Goal: Communication & Community: Answer question/provide support

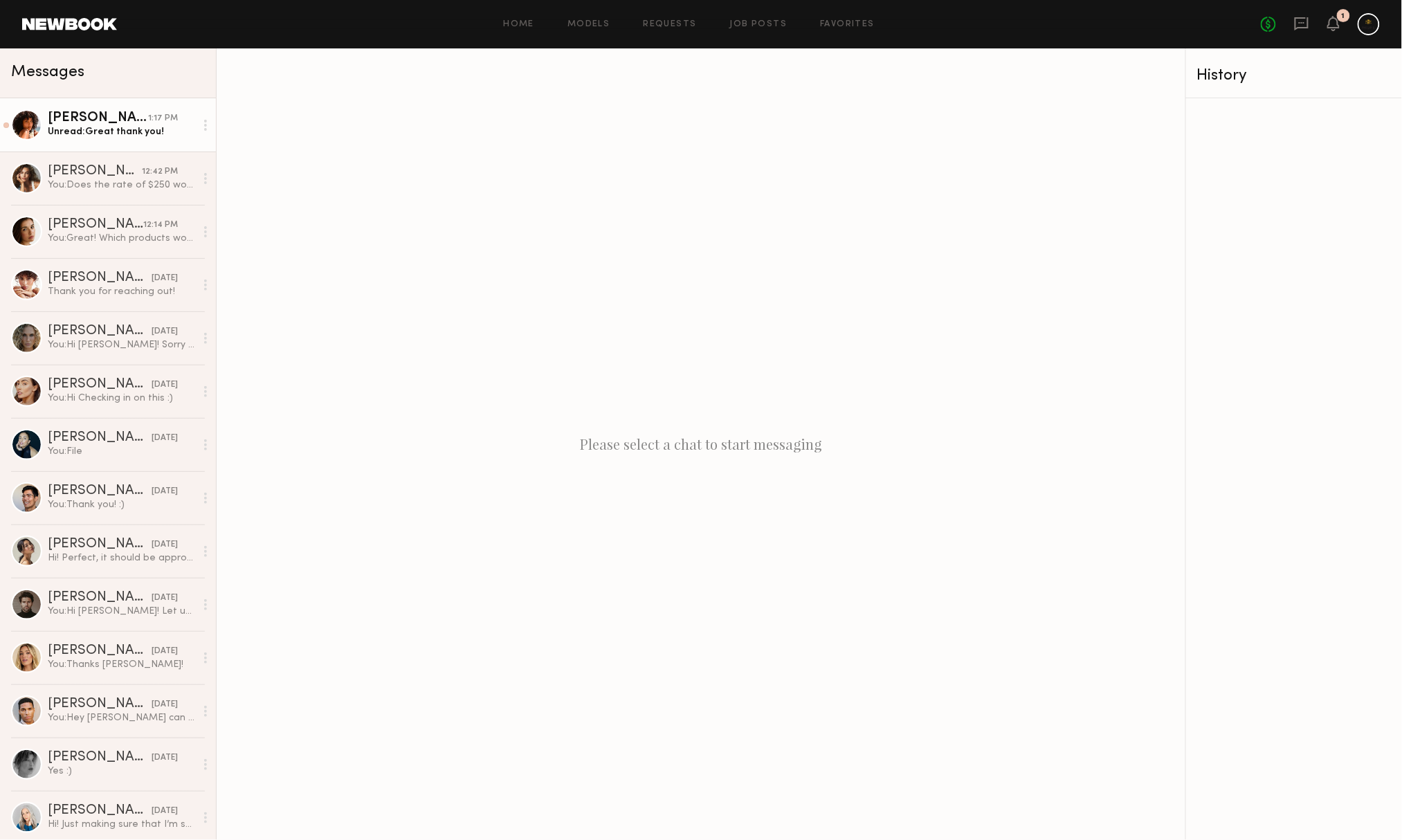
click at [138, 140] on link "[PERSON_NAME] 1:17 PM Unread: Great thank you!" at bounding box center [107, 125] width 216 height 53
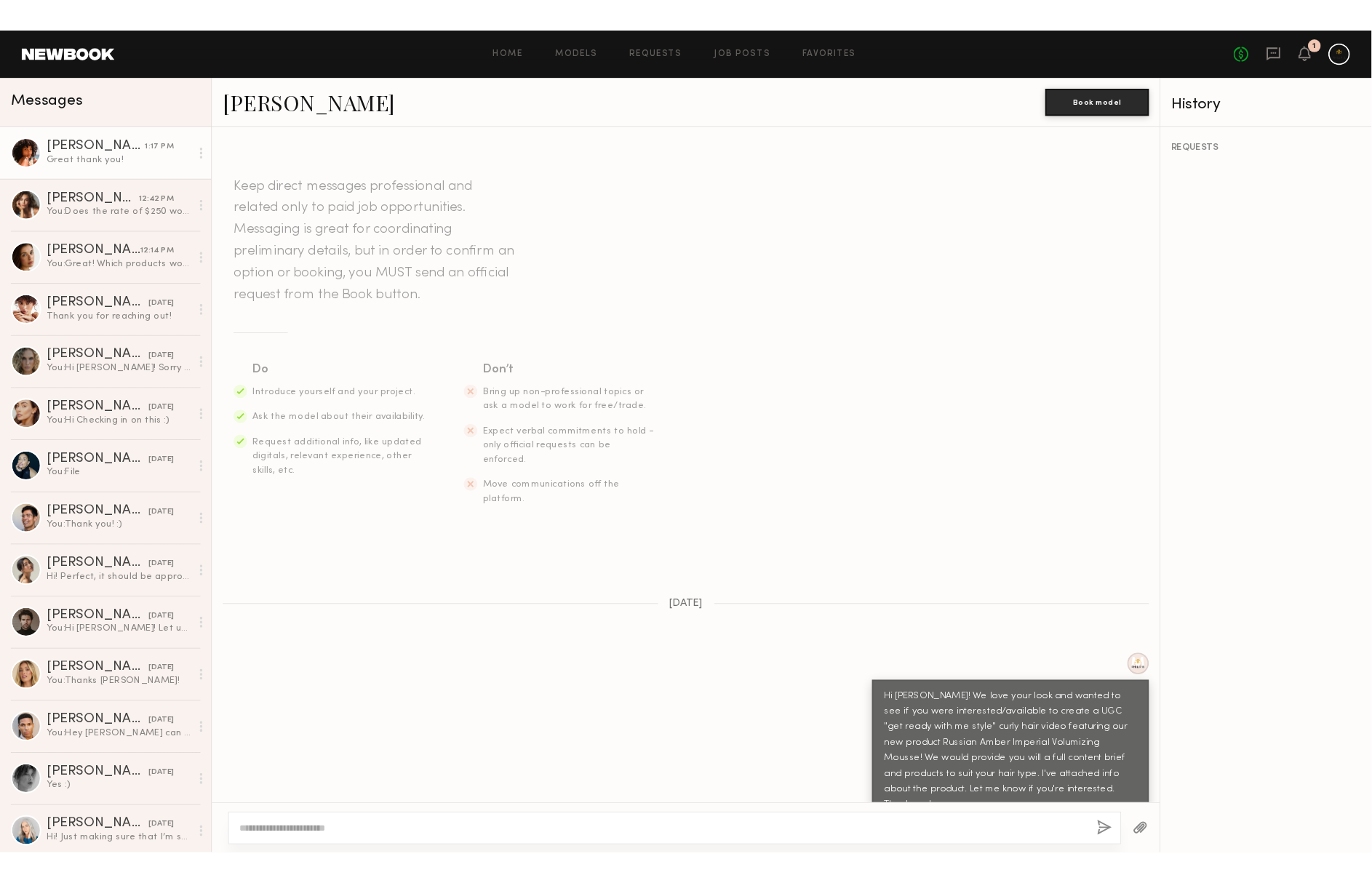
scroll to position [812, 0]
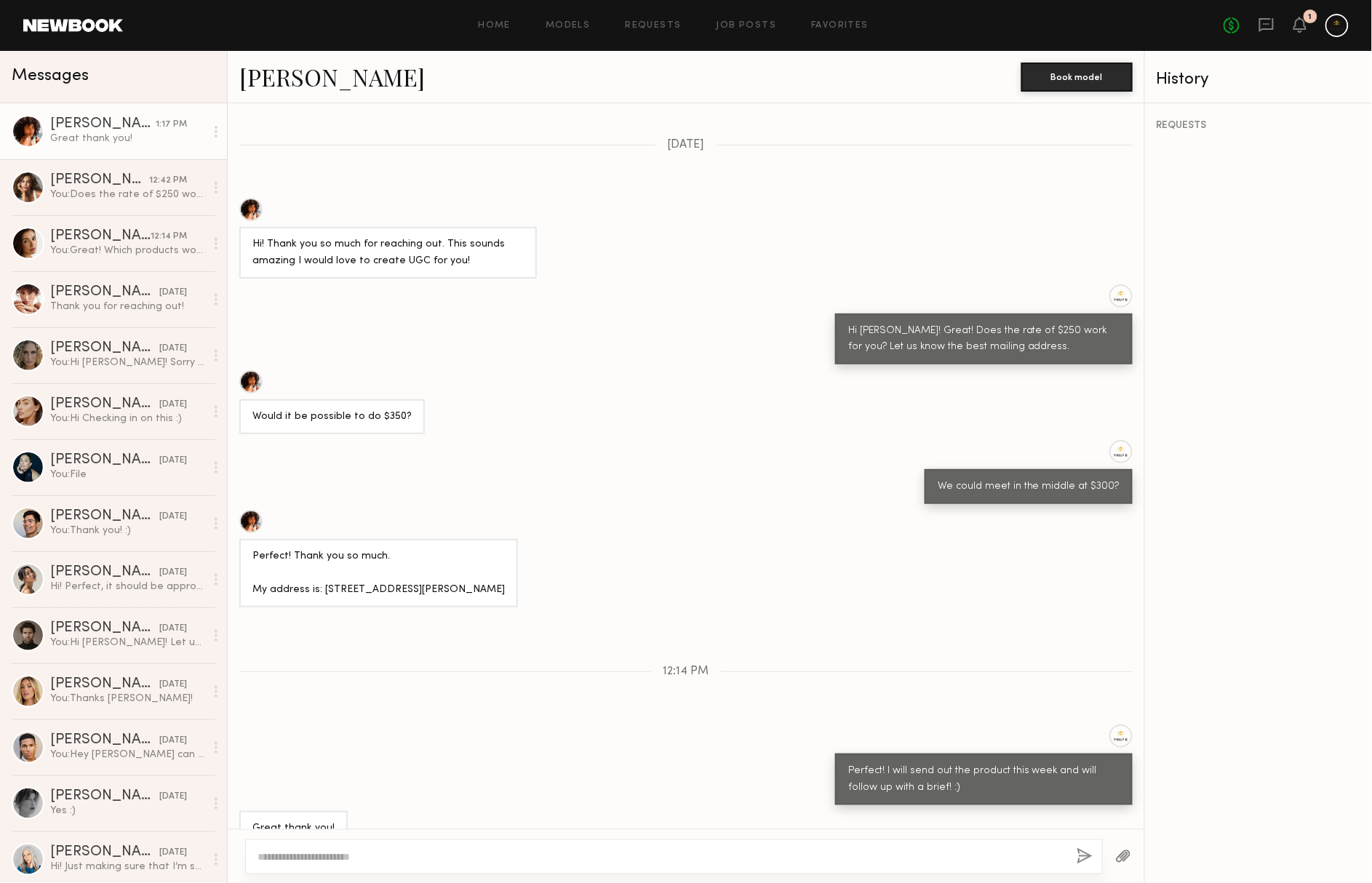
click at [1340, 35] on div at bounding box center [1337, 26] width 23 height 23
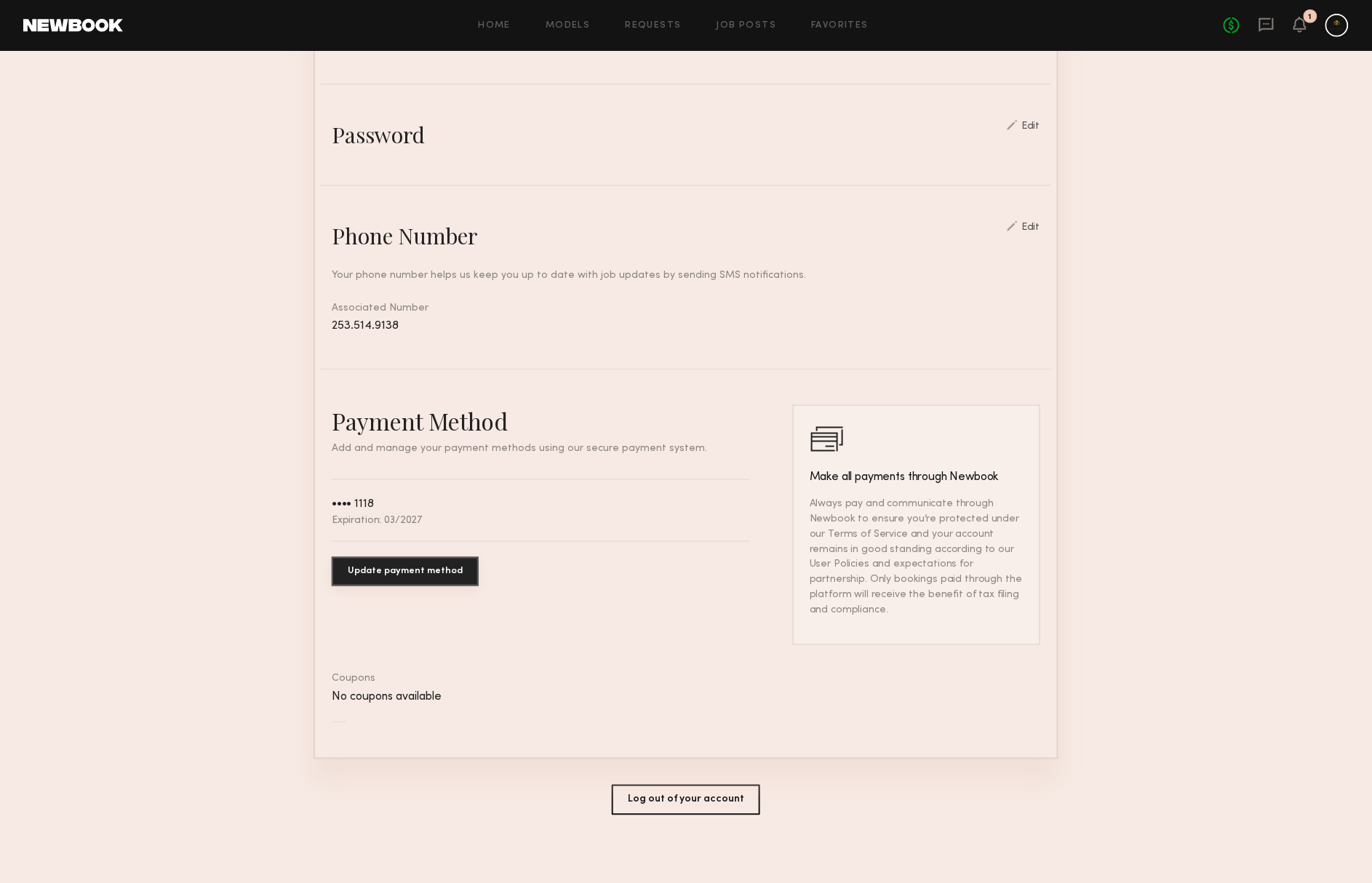
scroll to position [472, 0]
click at [649, 787] on button "Log out of your account" at bounding box center [686, 801] width 148 height 31
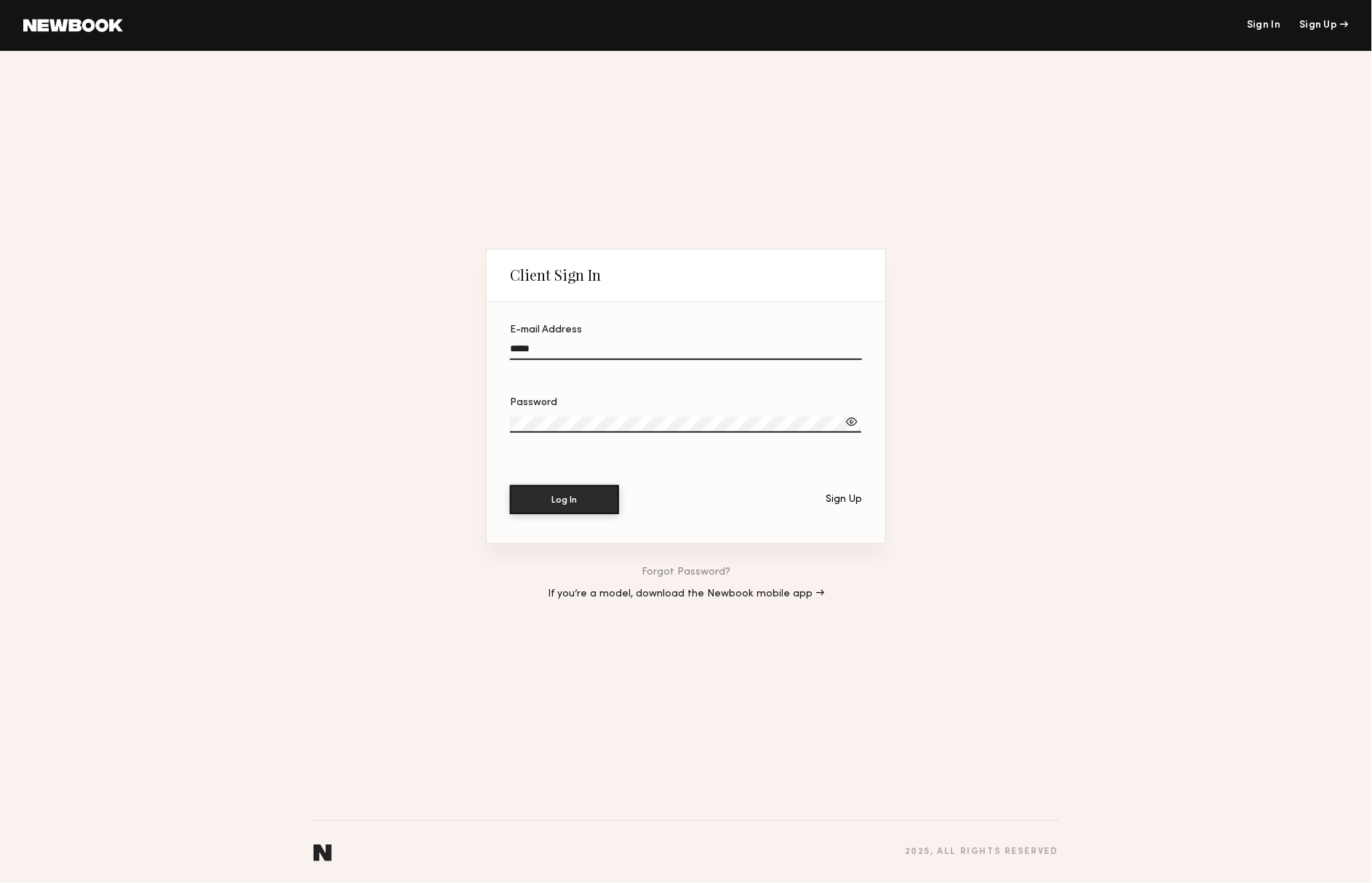
type input "**********"
click at [565, 500] on button "Log In" at bounding box center [564, 499] width 109 height 29
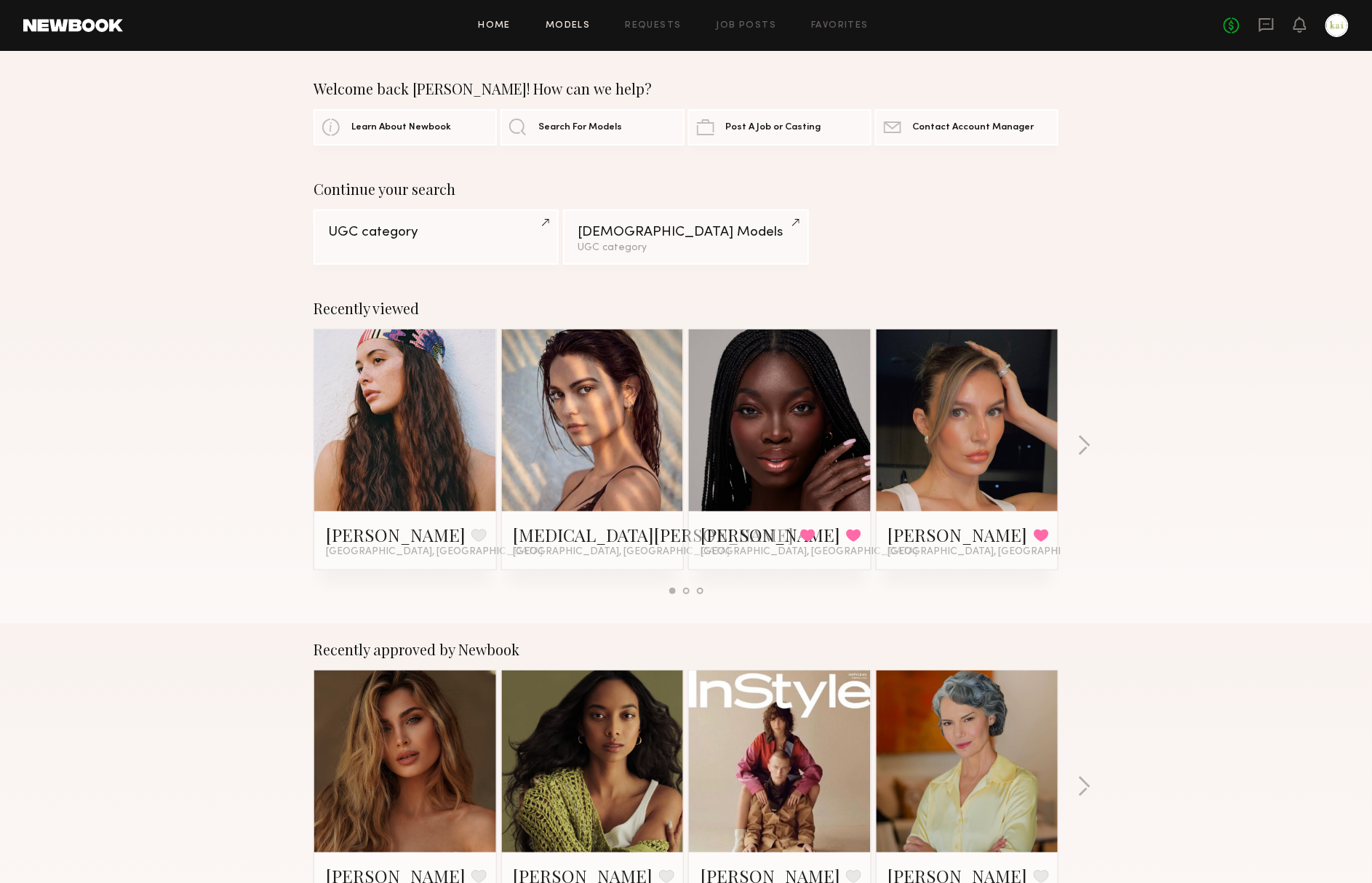
click at [568, 28] on link "Models" at bounding box center [568, 26] width 45 height 9
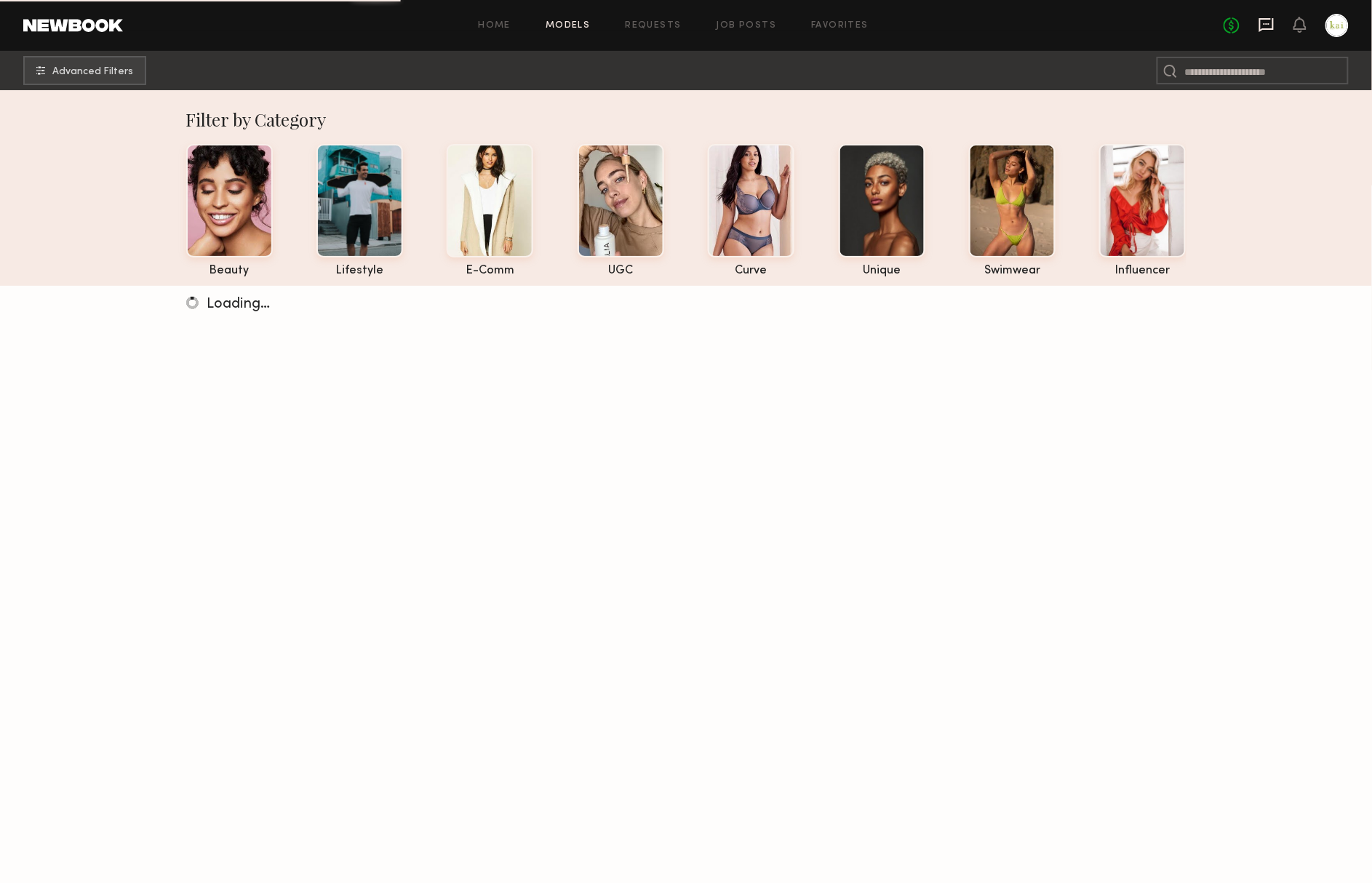
click at [1258, 24] on icon at bounding box center [1266, 24] width 16 height 16
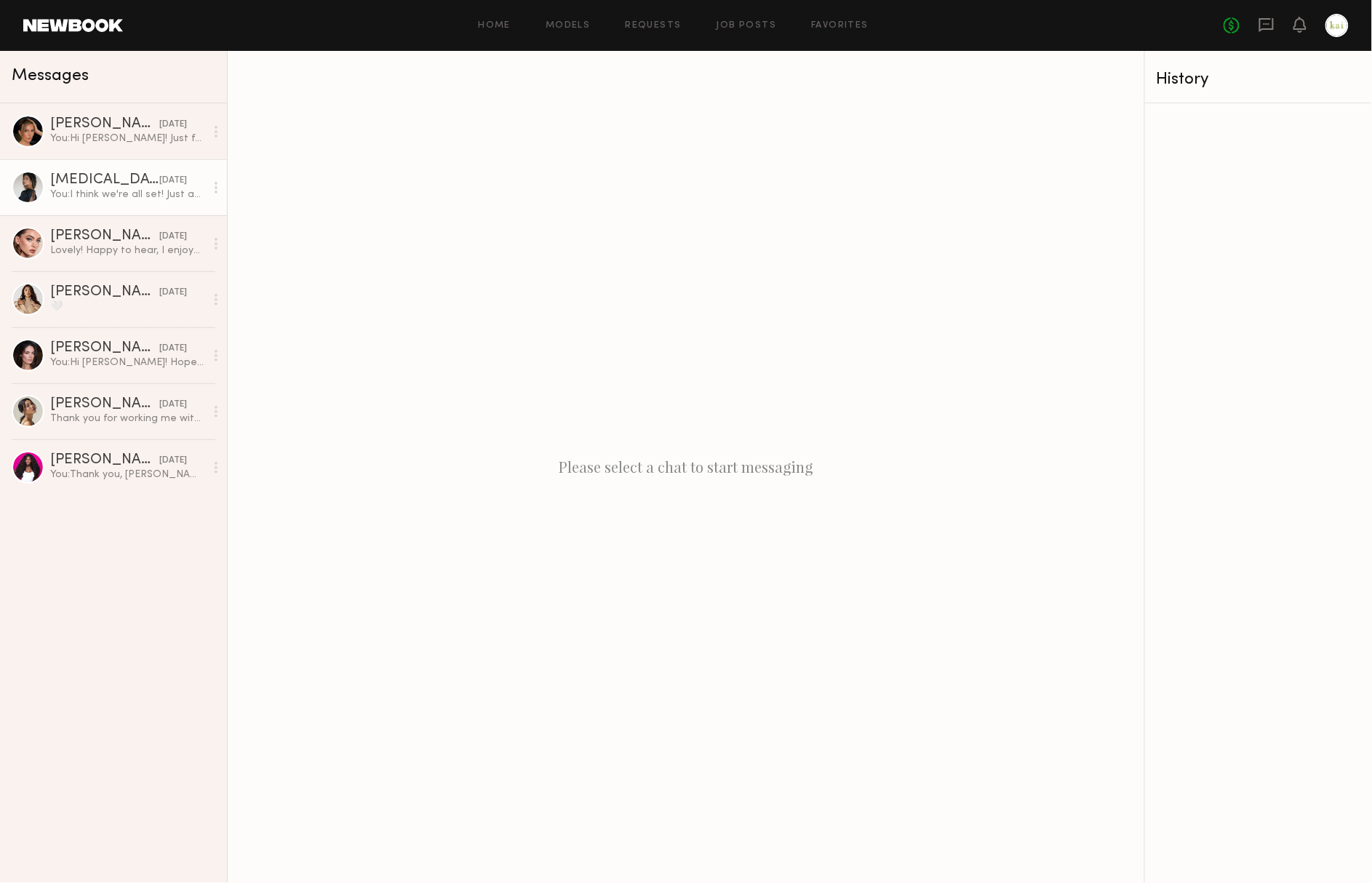
click at [106, 166] on link "[MEDICAL_DATA][PERSON_NAME] [DATE] You: I think we're all set! Just approved th…" at bounding box center [113, 187] width 227 height 56
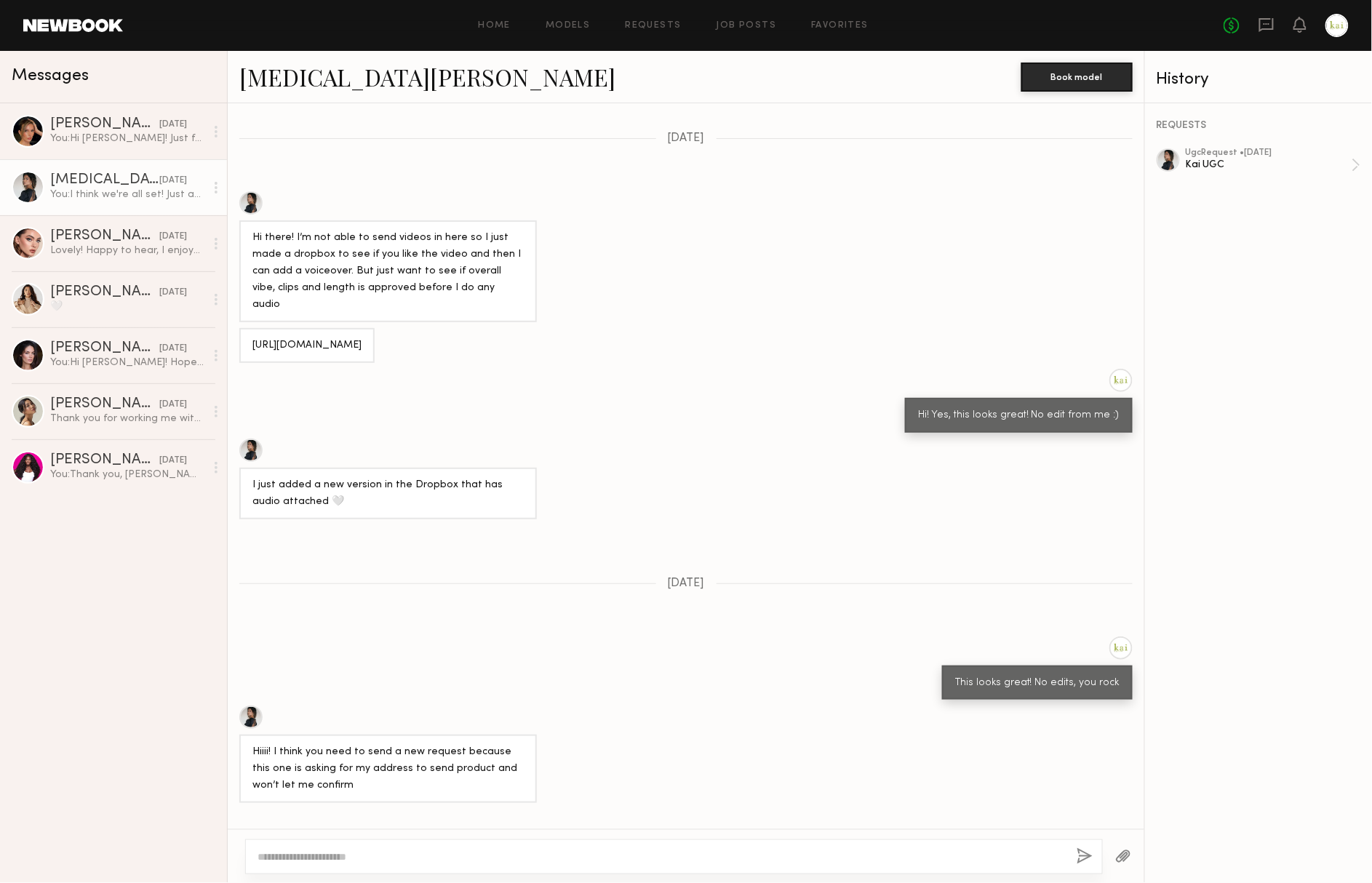
scroll to position [199, 0]
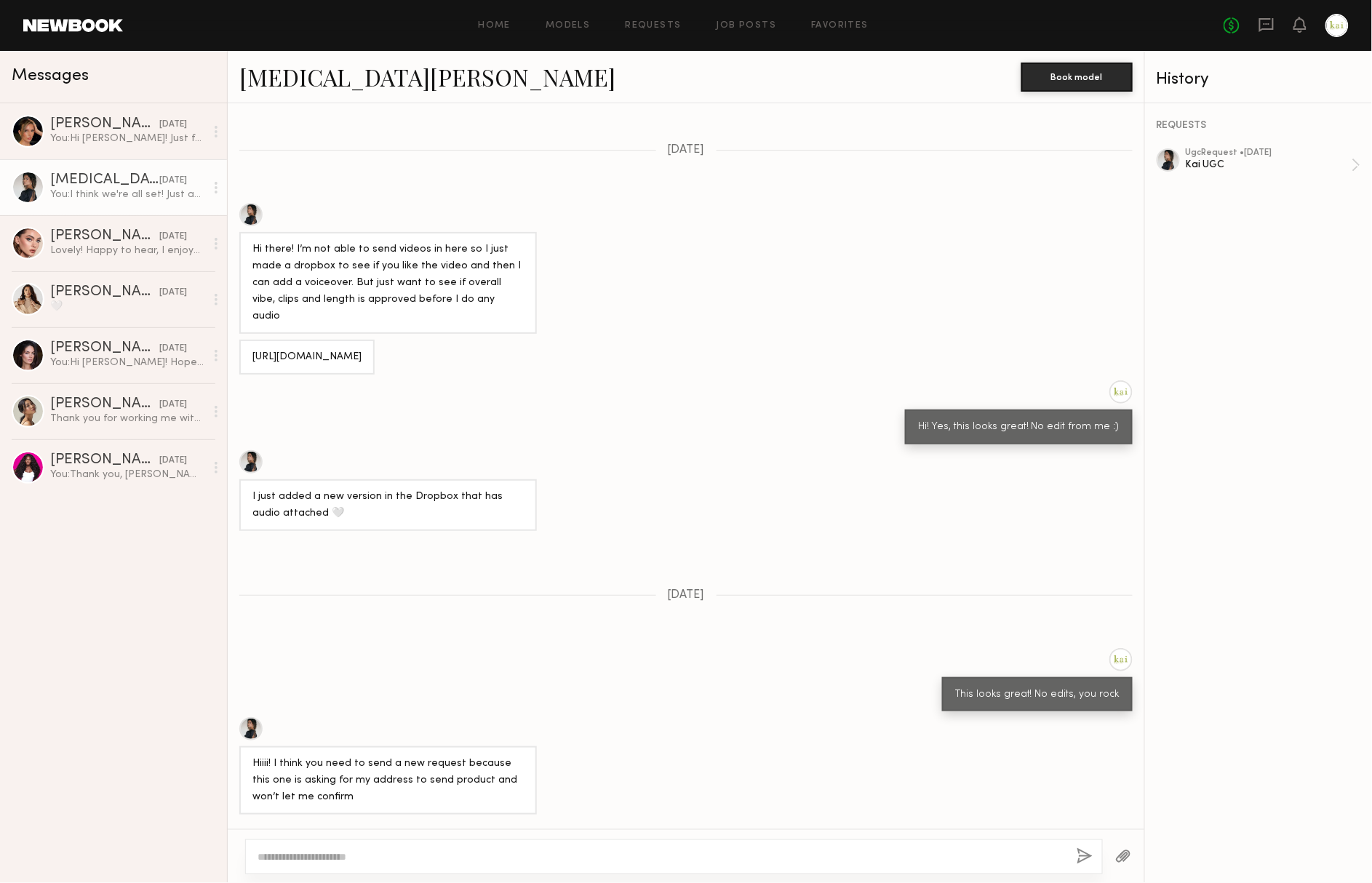
drag, startPoint x: 406, startPoint y: 371, endPoint x: 236, endPoint y: 337, distance: 173.4
click at [236, 340] on div "[URL][DOMAIN_NAME]" at bounding box center [685, 357] width 916 height 35
copy div "[URL][DOMAIN_NAME]"
